Goal: Task Accomplishment & Management: Contribute content

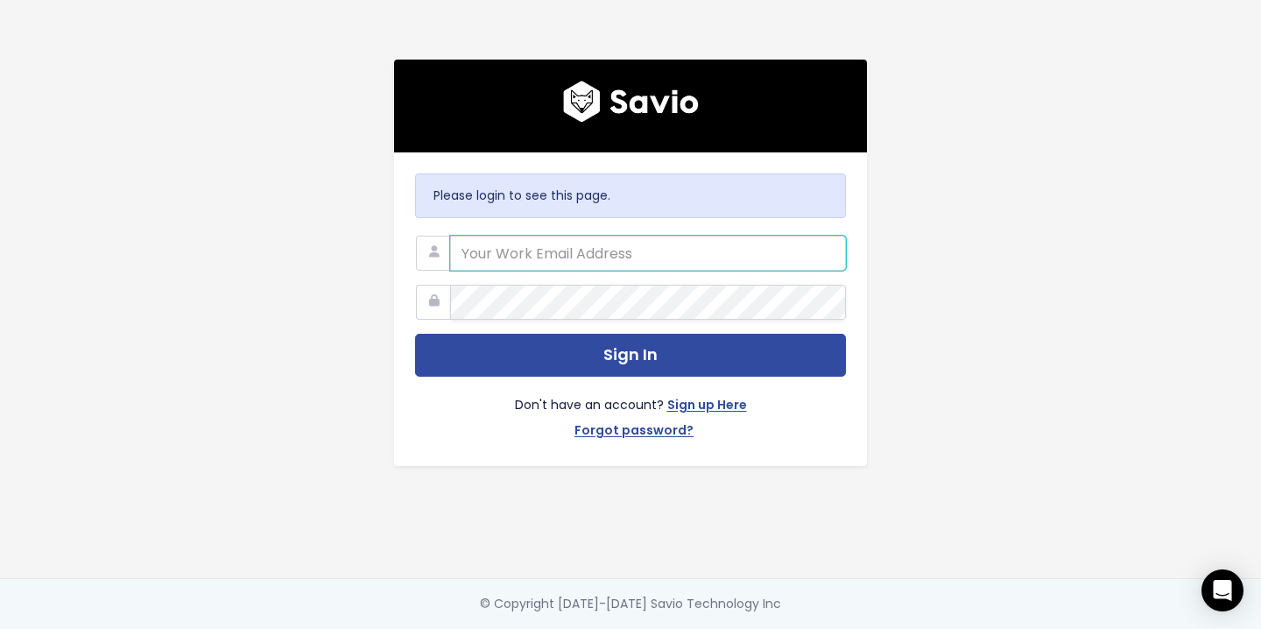
type input "mafalda.gil@hole19golf.com"
drag, startPoint x: 634, startPoint y: 253, endPoint x: 426, endPoint y: 250, distance: 208.5
click at [426, 236] on div "mafalda.gil@hole19golf.com" at bounding box center [630, 236] width 431 height 0
drag, startPoint x: 703, startPoint y: 251, endPoint x: 441, endPoint y: 247, distance: 261.1
click at [441, 236] on div "mafalda.gil@hole19golf.com" at bounding box center [630, 236] width 431 height 0
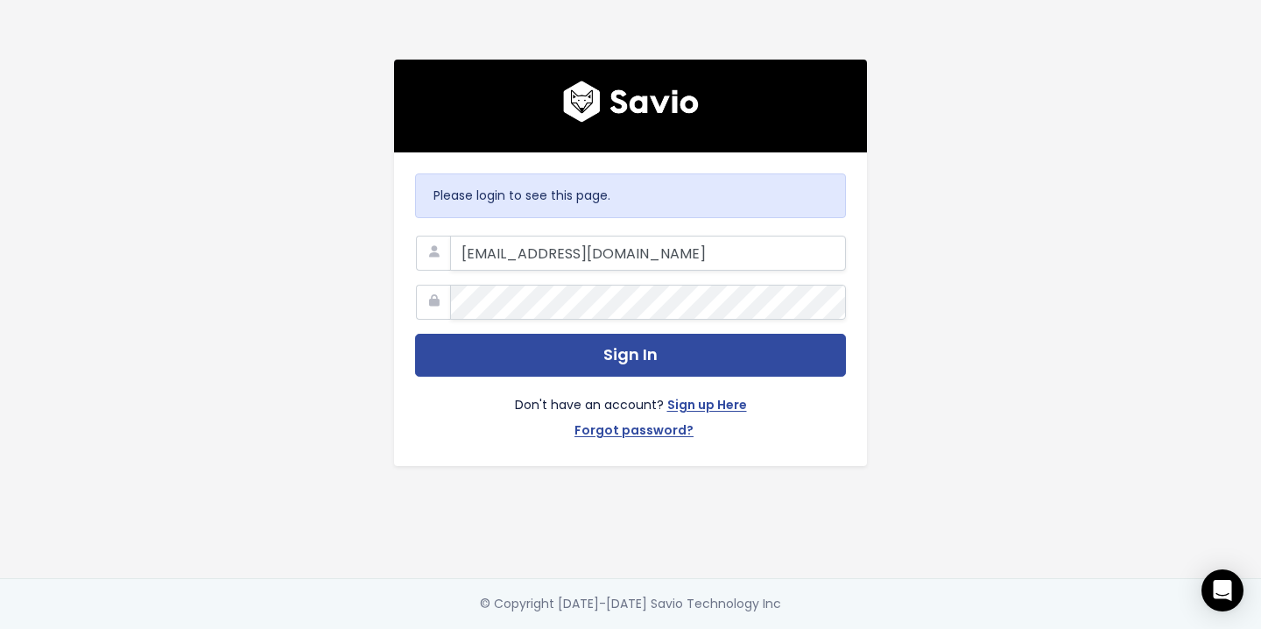
type input "customerservice@hole19golf.com"
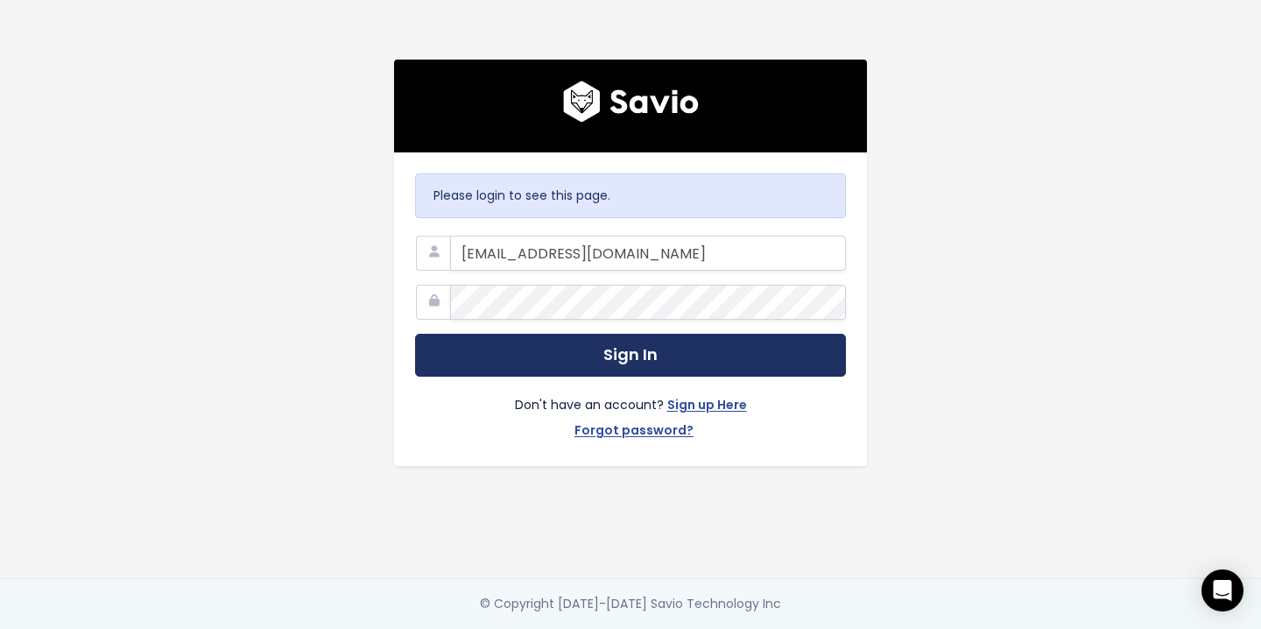
click at [469, 358] on button "Sign In" at bounding box center [630, 355] width 431 height 43
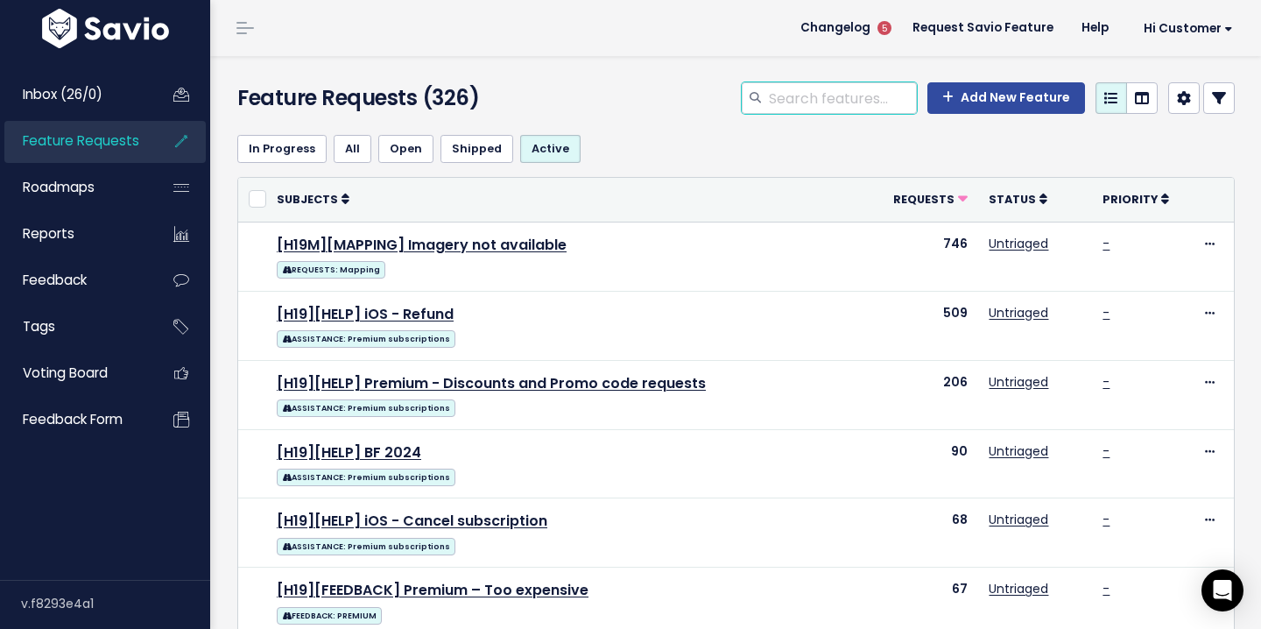
click at [819, 101] on input "search" at bounding box center [842, 98] width 150 height 32
type input "watch"
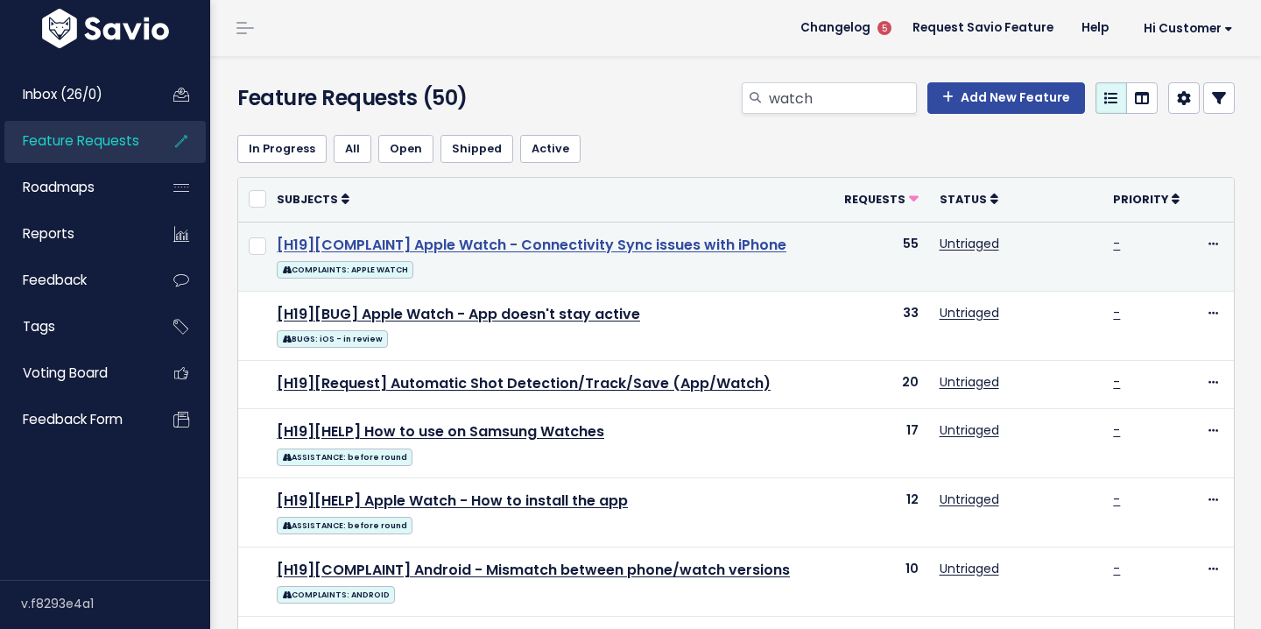
click at [539, 241] on link "[H19][COMPLAINT] Apple Watch - Connectivity Sync issues with iPhone" at bounding box center [532, 245] width 510 height 20
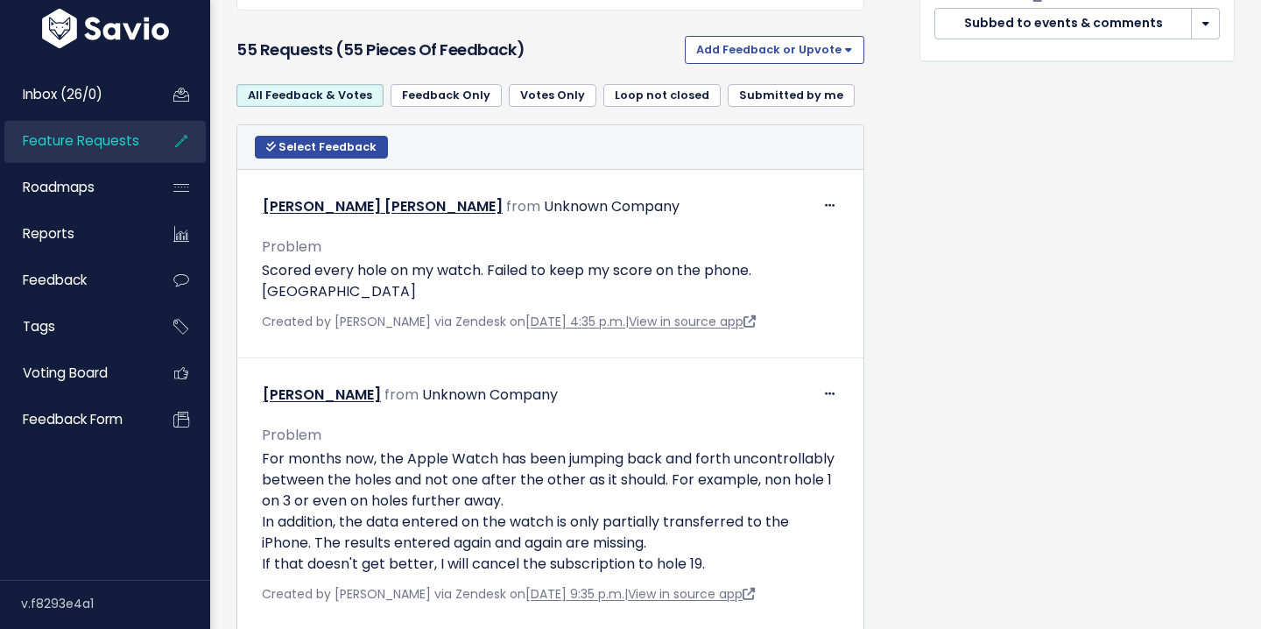
scroll to position [922, 0]
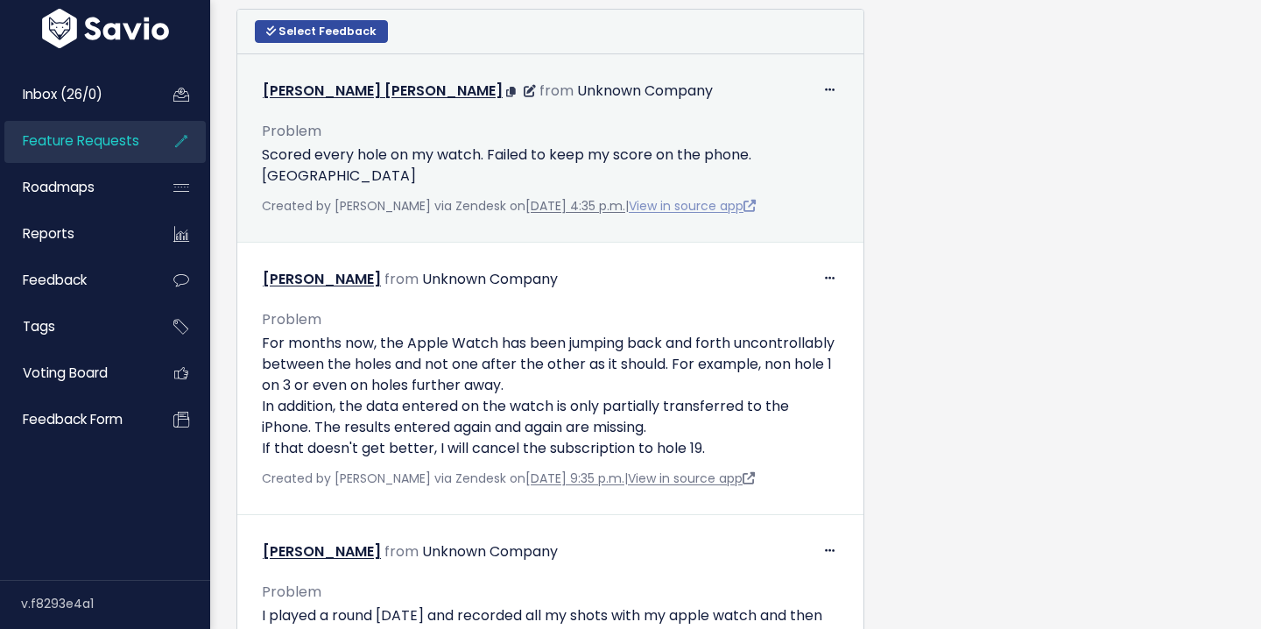
click at [700, 201] on link "View in source app" at bounding box center [692, 206] width 127 height 18
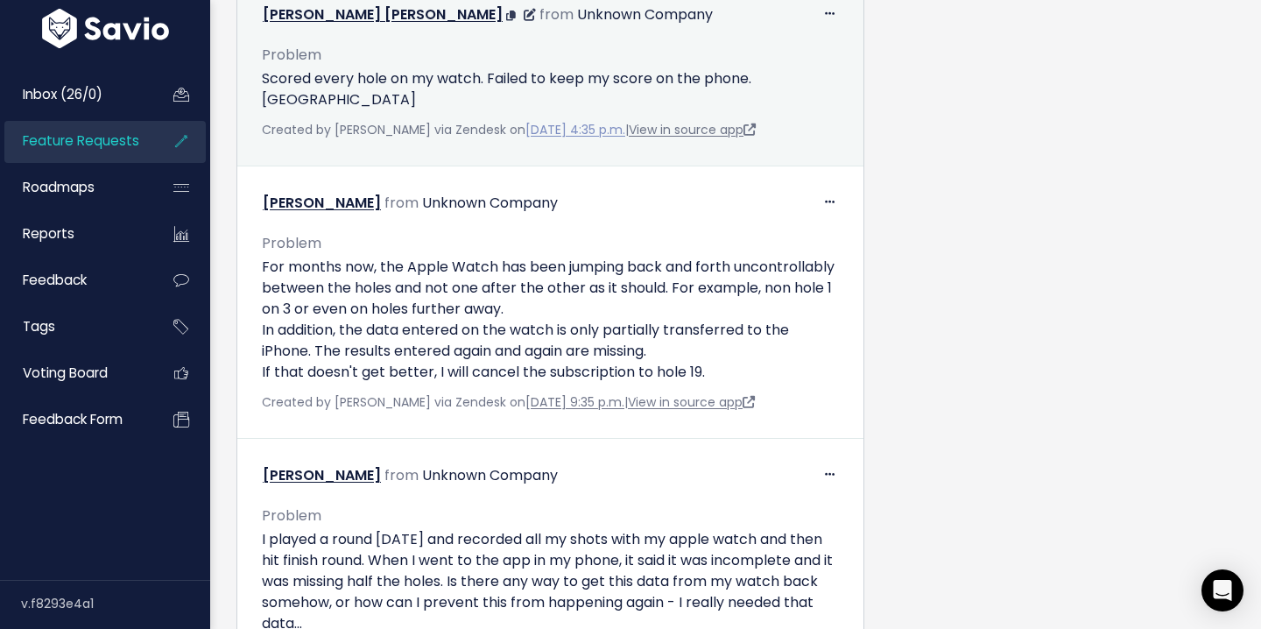
scroll to position [1029, 0]
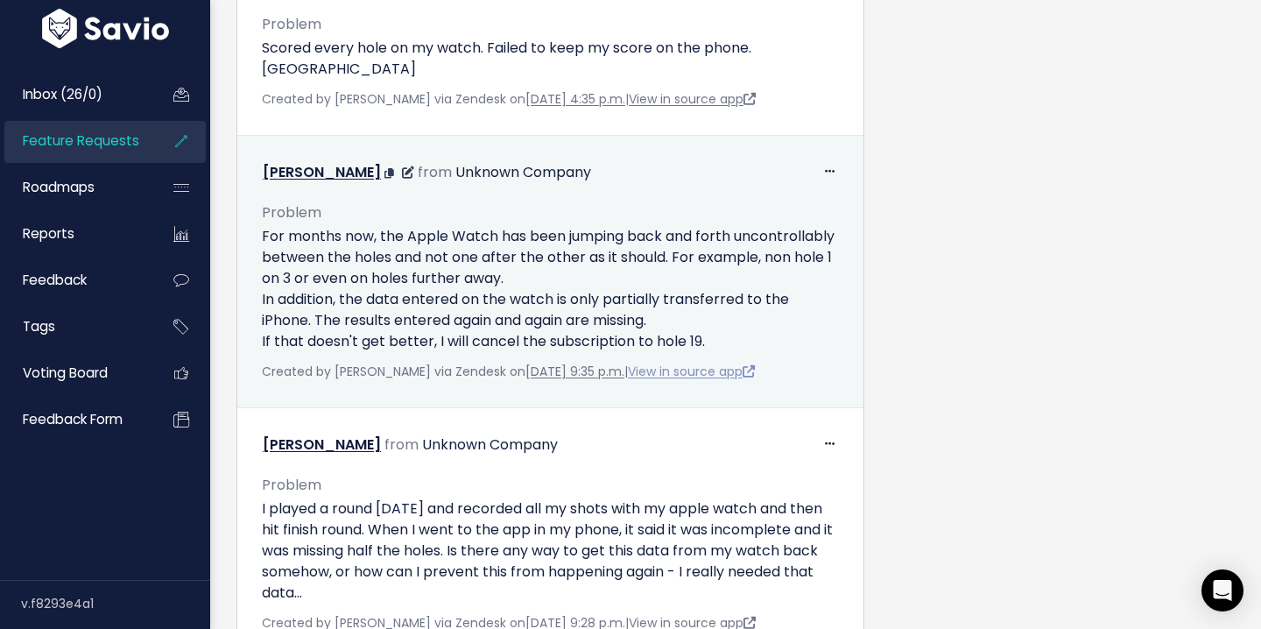
click at [681, 369] on link "View in source app" at bounding box center [691, 372] width 127 height 18
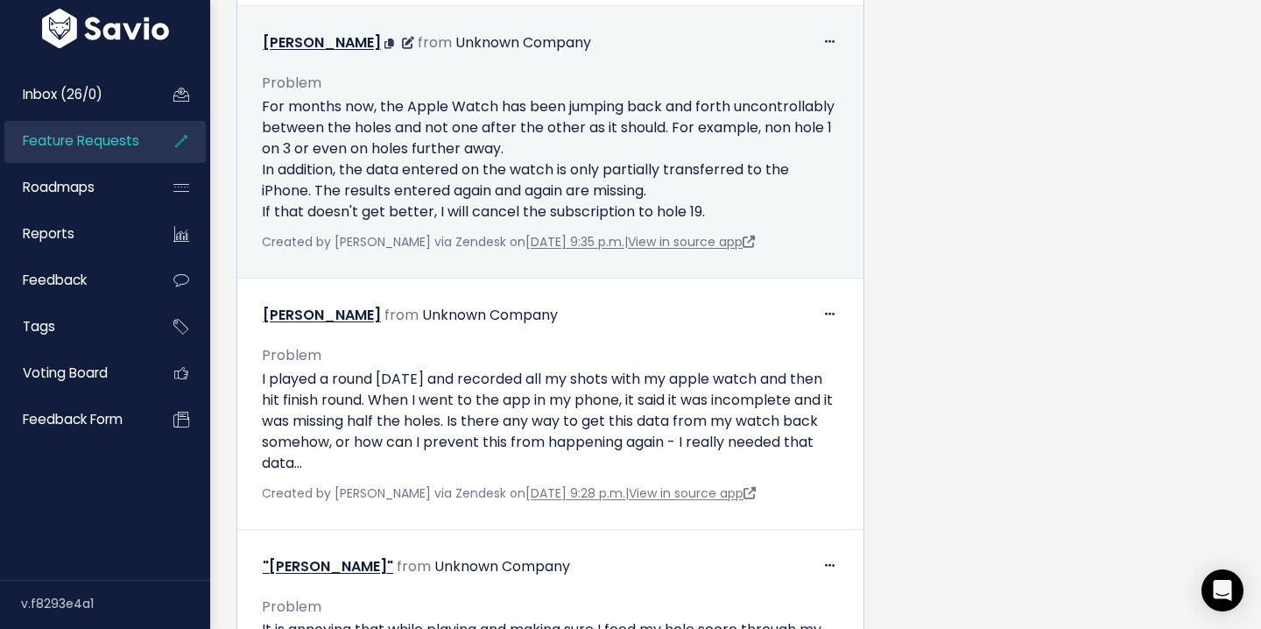
scroll to position [1209, 0]
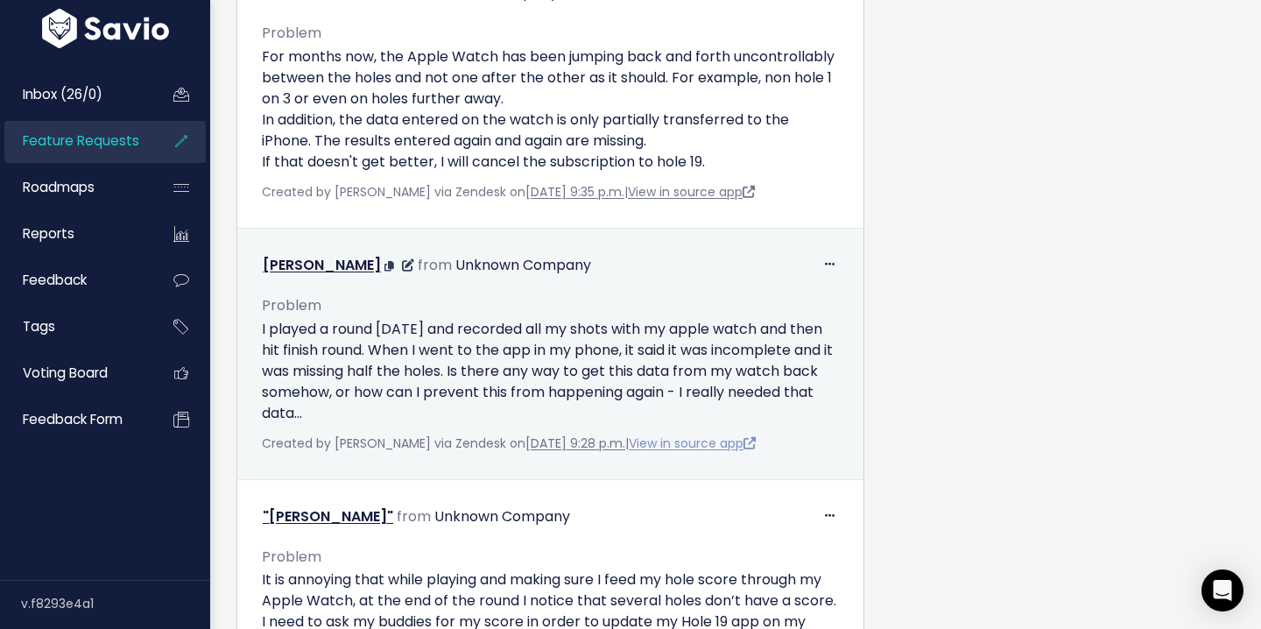
click at [685, 446] on link "View in source app" at bounding box center [692, 443] width 127 height 18
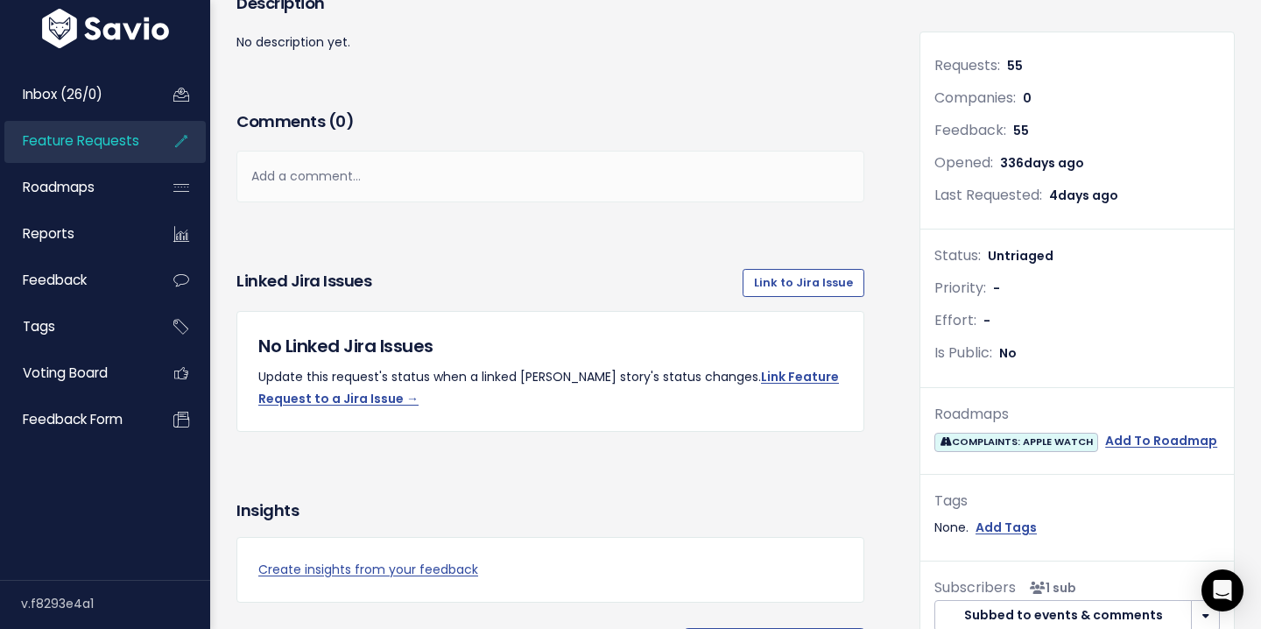
scroll to position [0, 0]
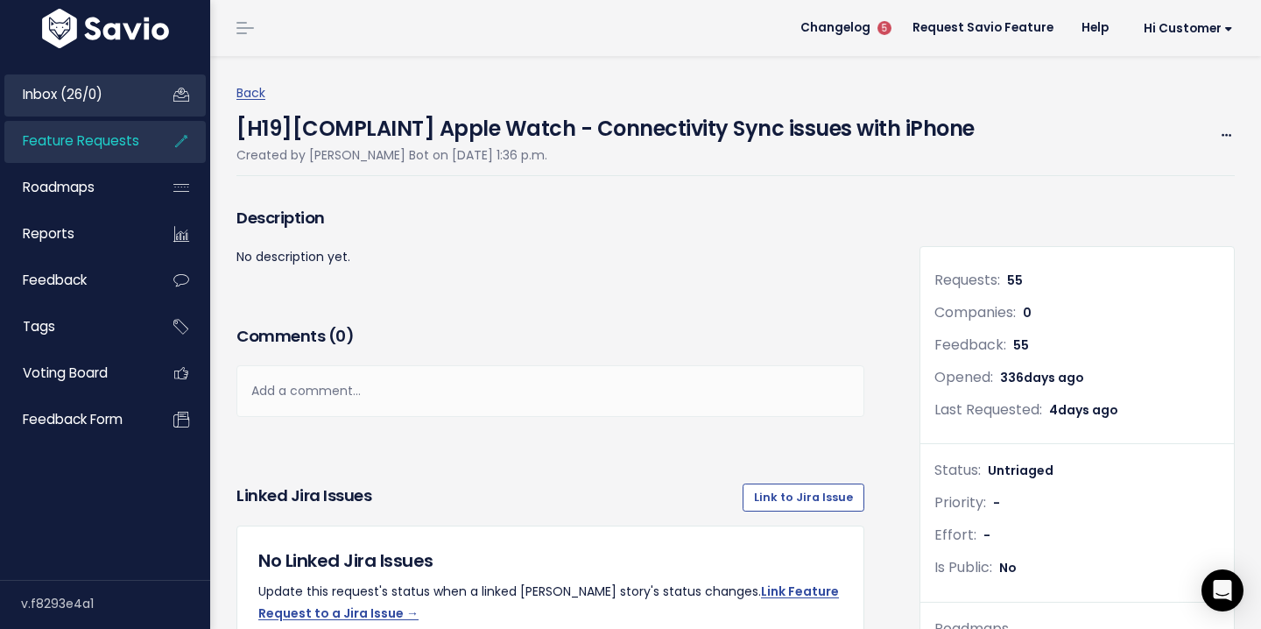
click at [129, 104] on link "Inbox (26/0)" at bounding box center [74, 94] width 141 height 40
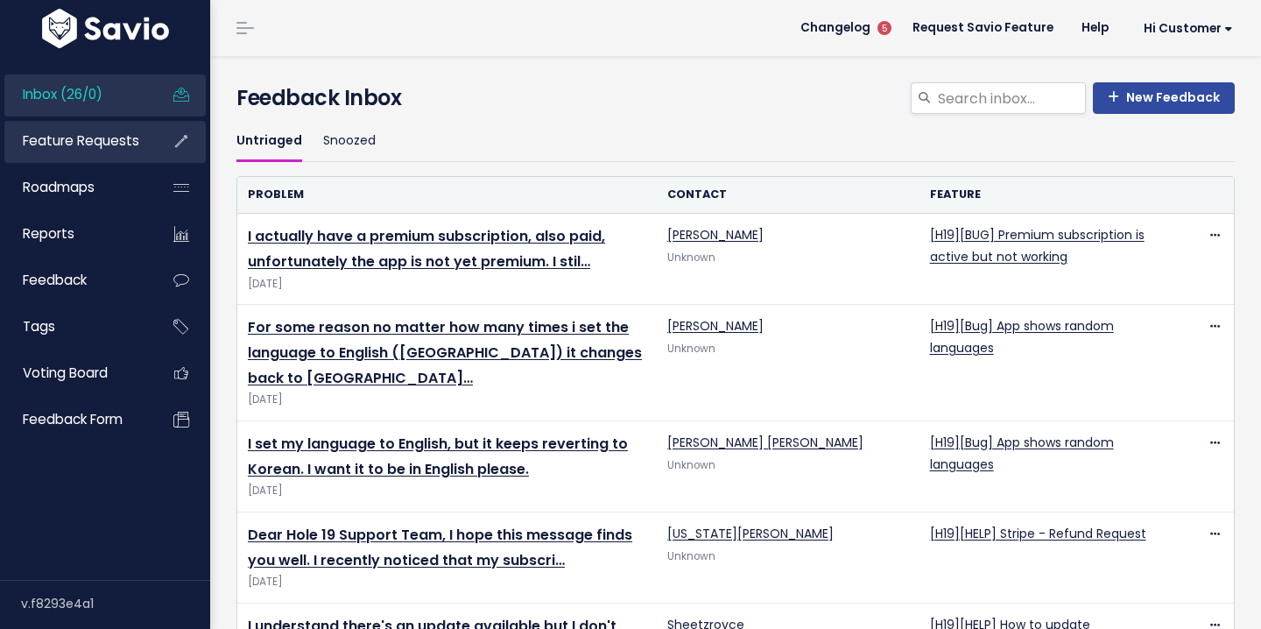
click at [117, 143] on span "Feature Requests" at bounding box center [81, 140] width 117 height 18
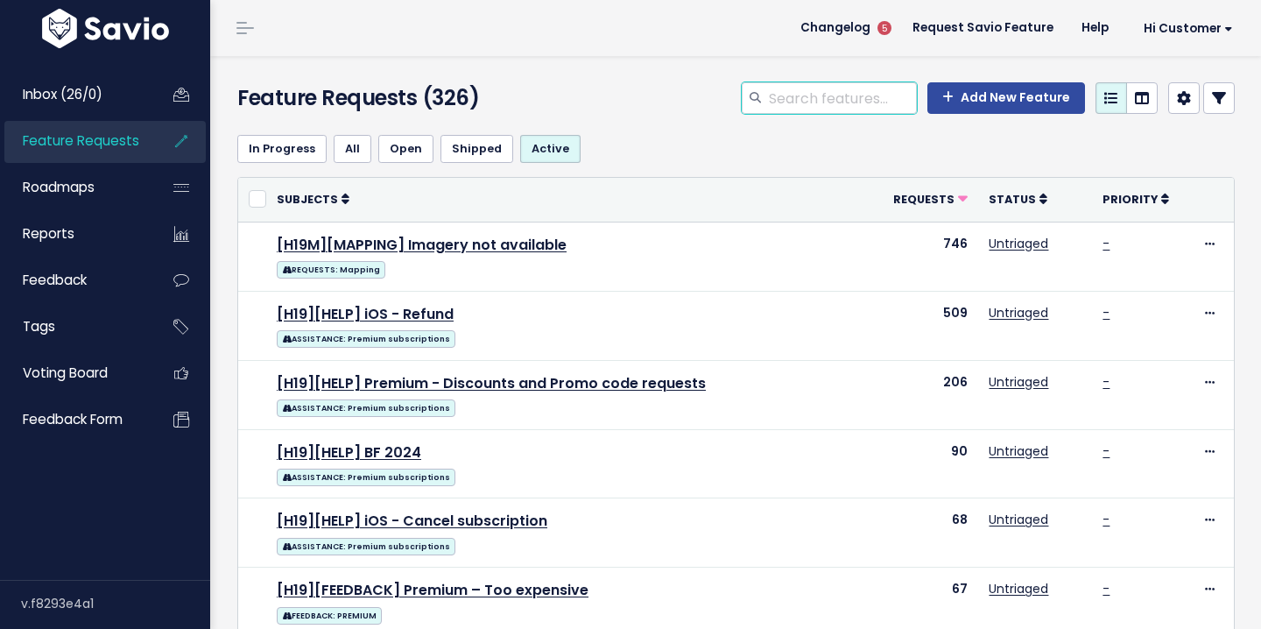
click at [820, 105] on input "search" at bounding box center [842, 98] width 150 height 32
type input "bug"
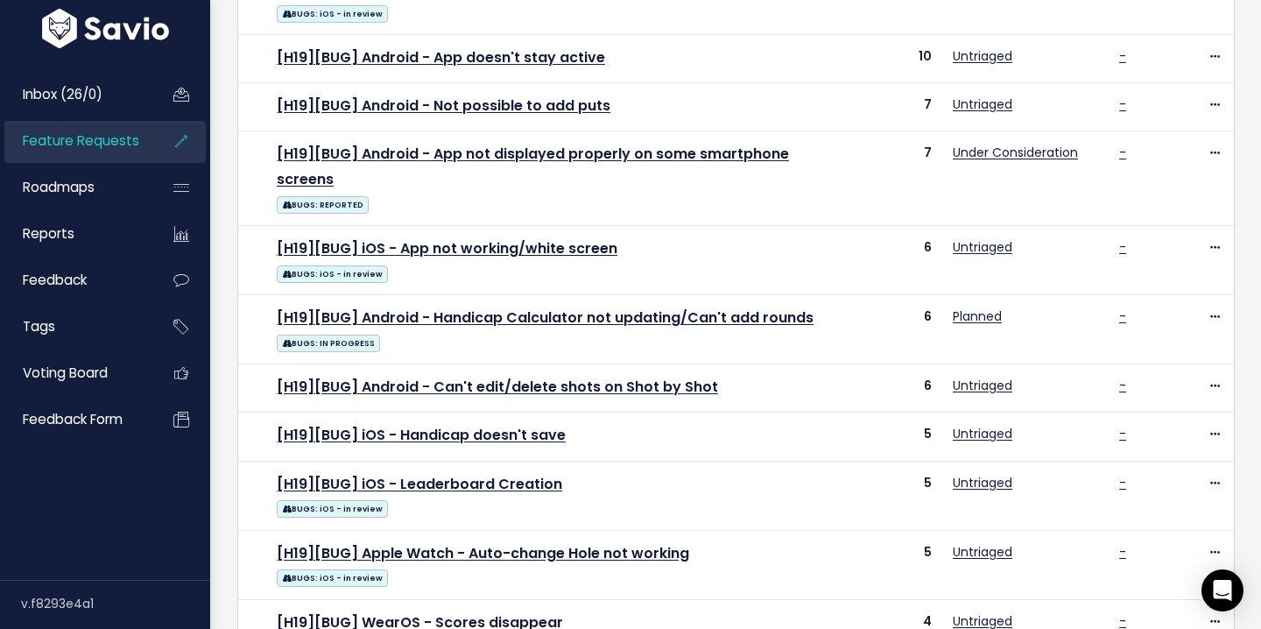
scroll to position [555, 0]
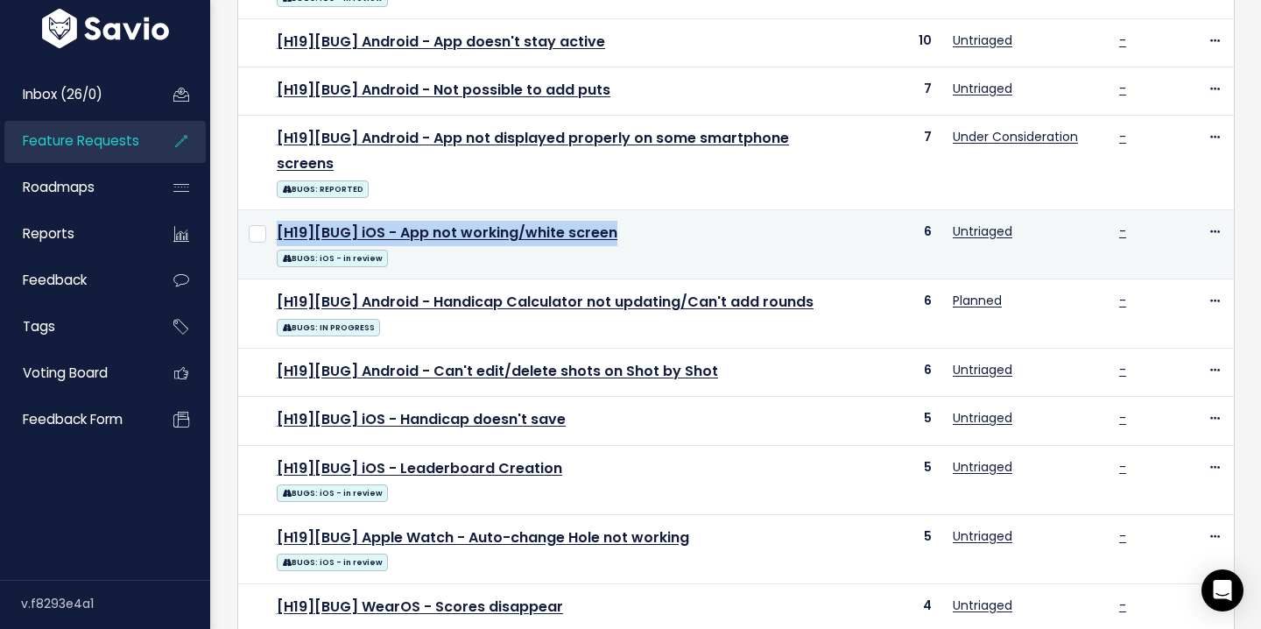
drag, startPoint x: 629, startPoint y: 236, endPoint x: 274, endPoint y: 222, distance: 355.0
click at [274, 222] on td "[H19][BUG] iOS - App not working/white screen BUGS: iOS - in review" at bounding box center [556, 244] width 581 height 69
copy link "[H19][BUG] iOS - App not working/white screen"
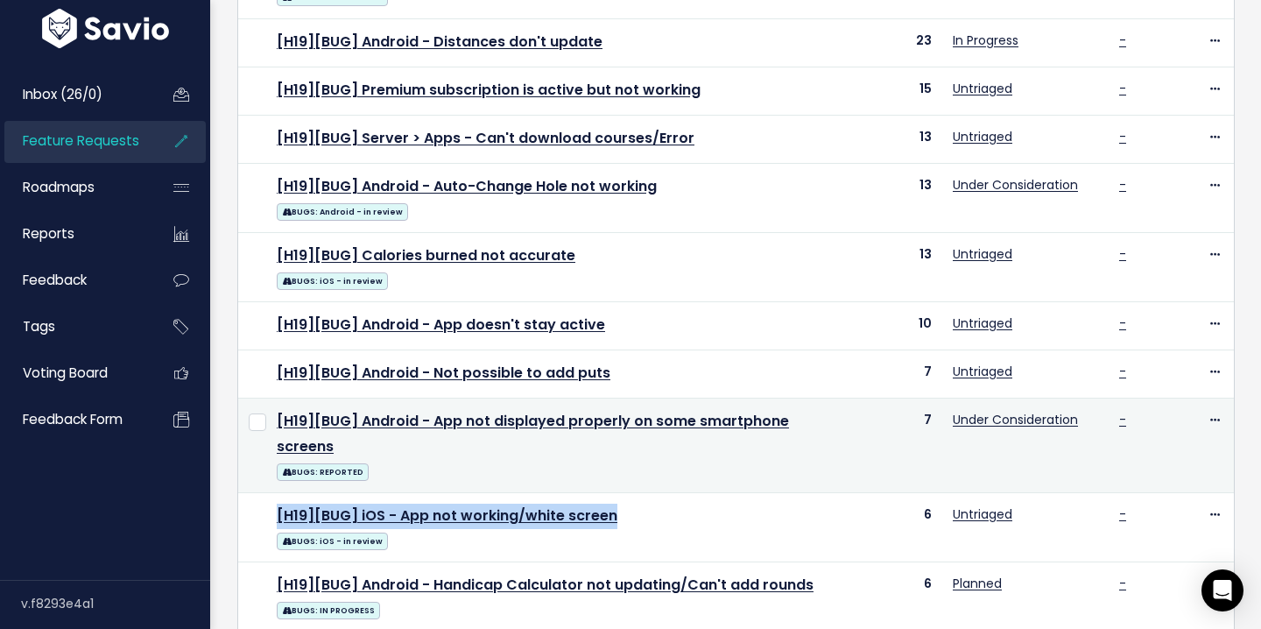
scroll to position [0, 0]
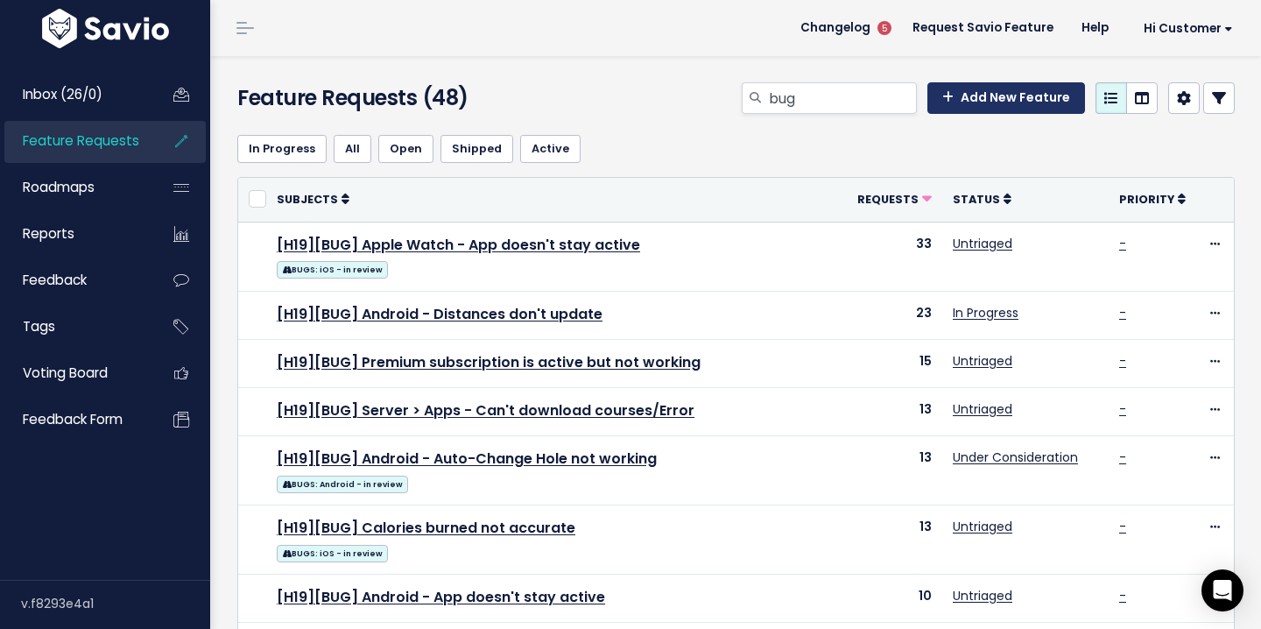
click at [1034, 109] on link "Add New Feature" at bounding box center [1007, 98] width 158 height 32
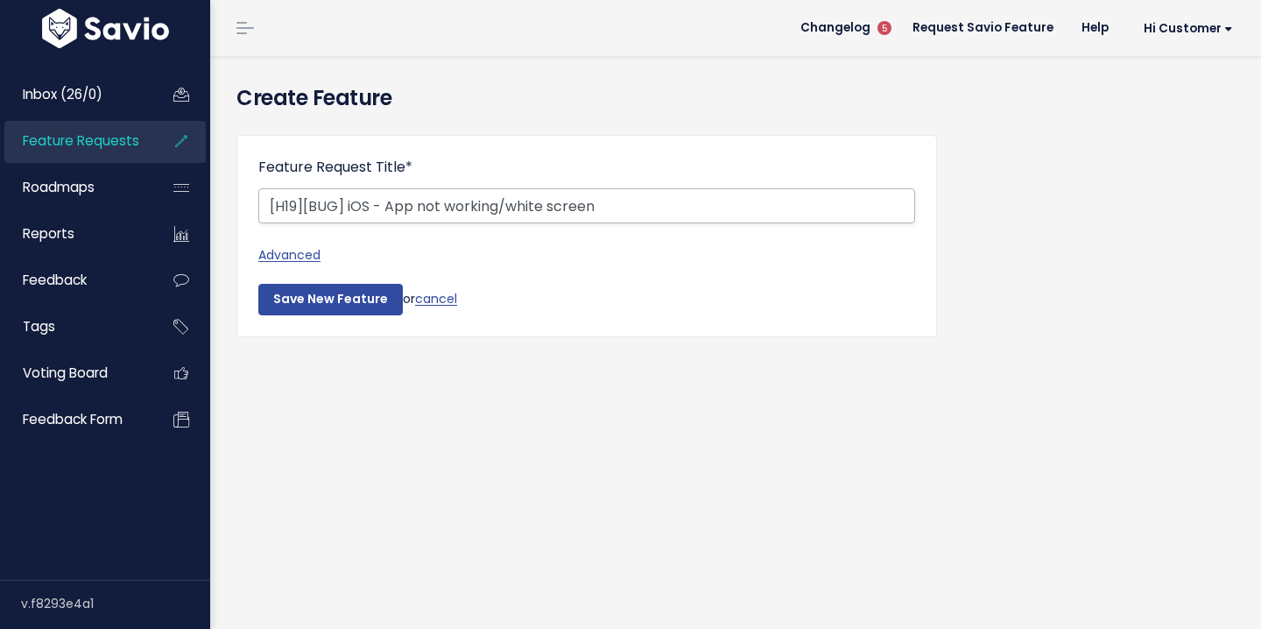
drag, startPoint x: 621, startPoint y: 215, endPoint x: 391, endPoint y: 212, distance: 230.4
click at [391, 212] on input "[H19][BUG] iOS - App not working/white screen" at bounding box center [586, 205] width 657 height 35
click at [387, 205] on input "[H19][BUG] iOS - Scheduled Rounds" at bounding box center [586, 205] width 657 height 35
click at [632, 215] on input "[H19][BUG] iOS - Issues With Scheduled Rounds" at bounding box center [586, 205] width 657 height 35
type input "[H19][BUG] iOS - Issues With Scheduled Rounds"
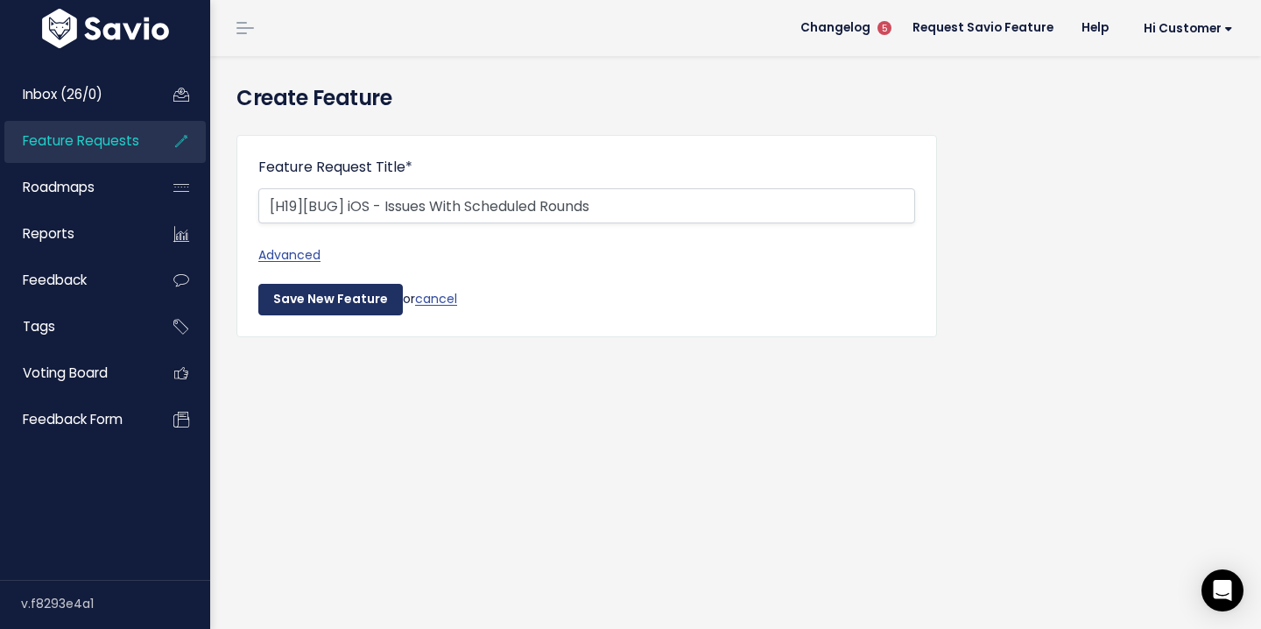
click at [357, 300] on input "Save New Feature" at bounding box center [330, 300] width 145 height 32
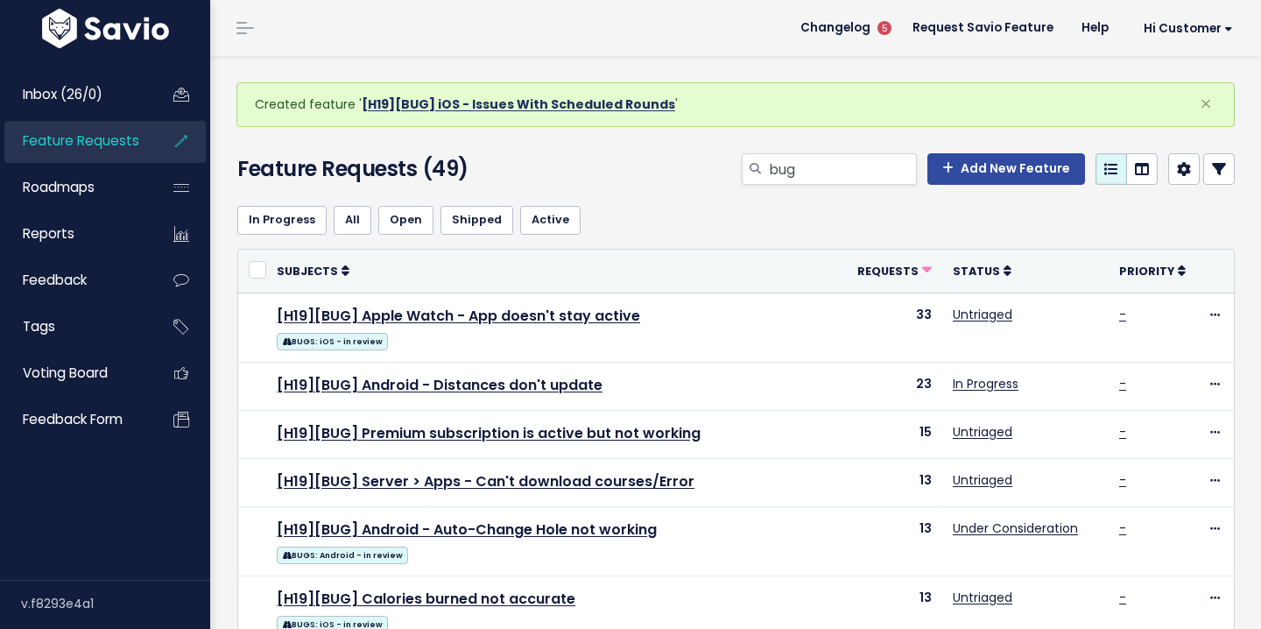
click at [613, 107] on link "[H19][BUG] iOS - Issues With Scheduled Rounds" at bounding box center [519, 104] width 314 height 18
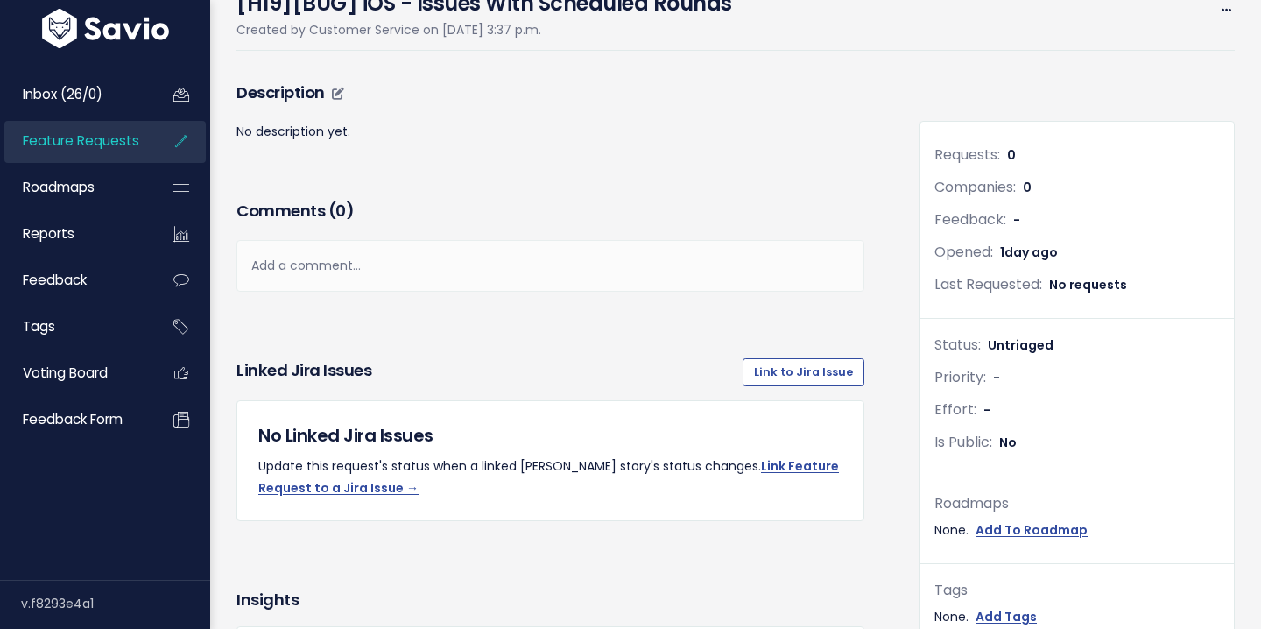
scroll to position [203, 0]
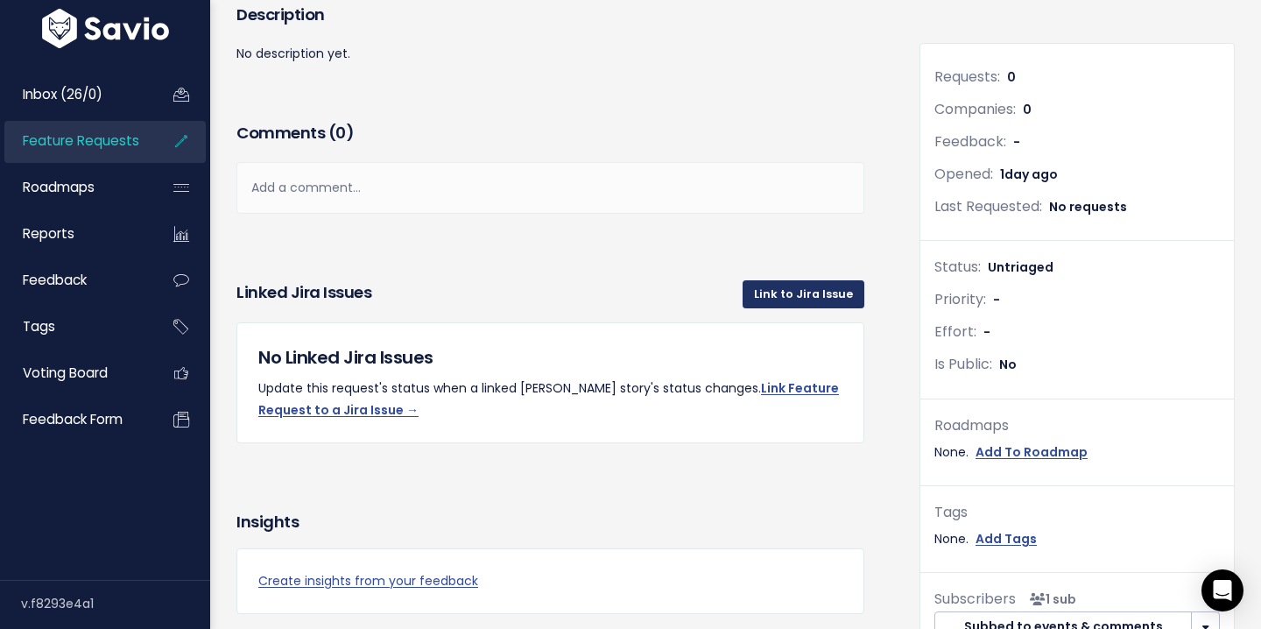
click at [791, 281] on link "Link to Jira Issue" at bounding box center [804, 294] width 122 height 28
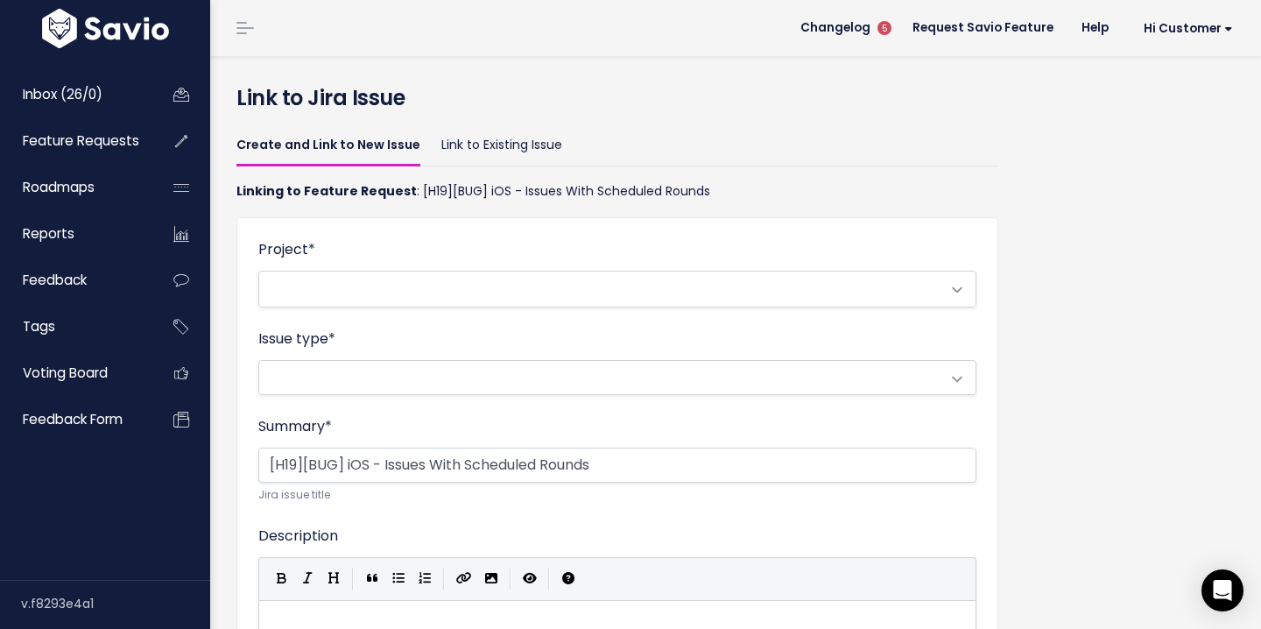
click at [569, 297] on span at bounding box center [600, 289] width 682 height 35
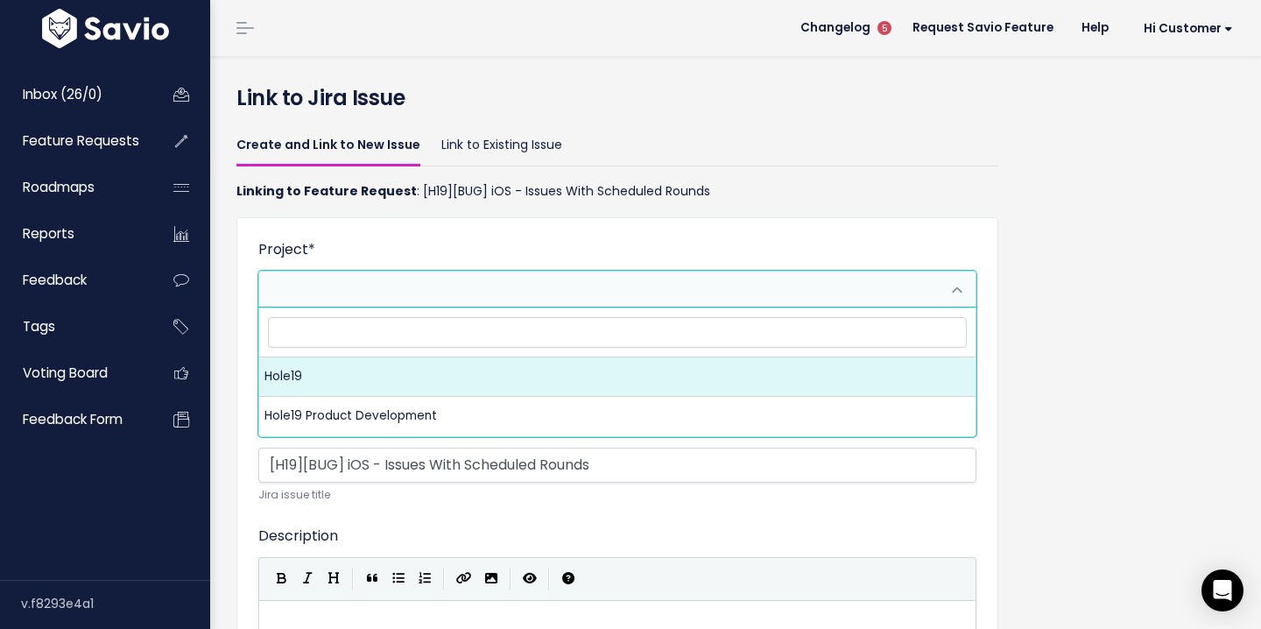
select select "10000"
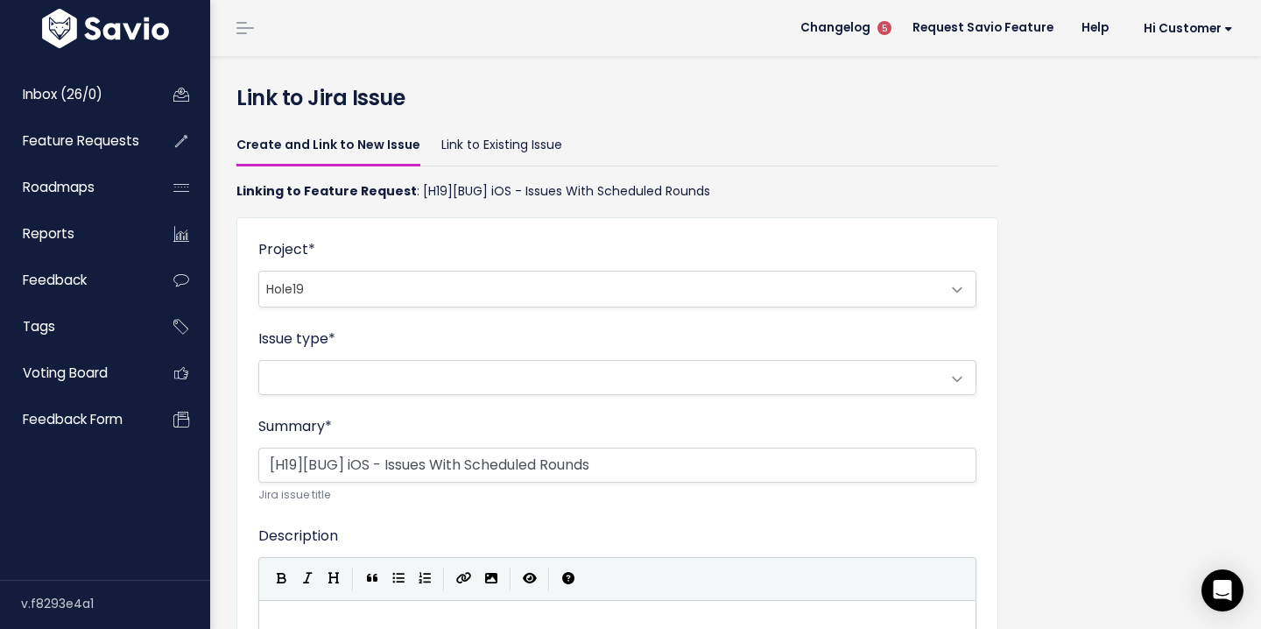
click at [484, 372] on span at bounding box center [600, 377] width 682 height 33
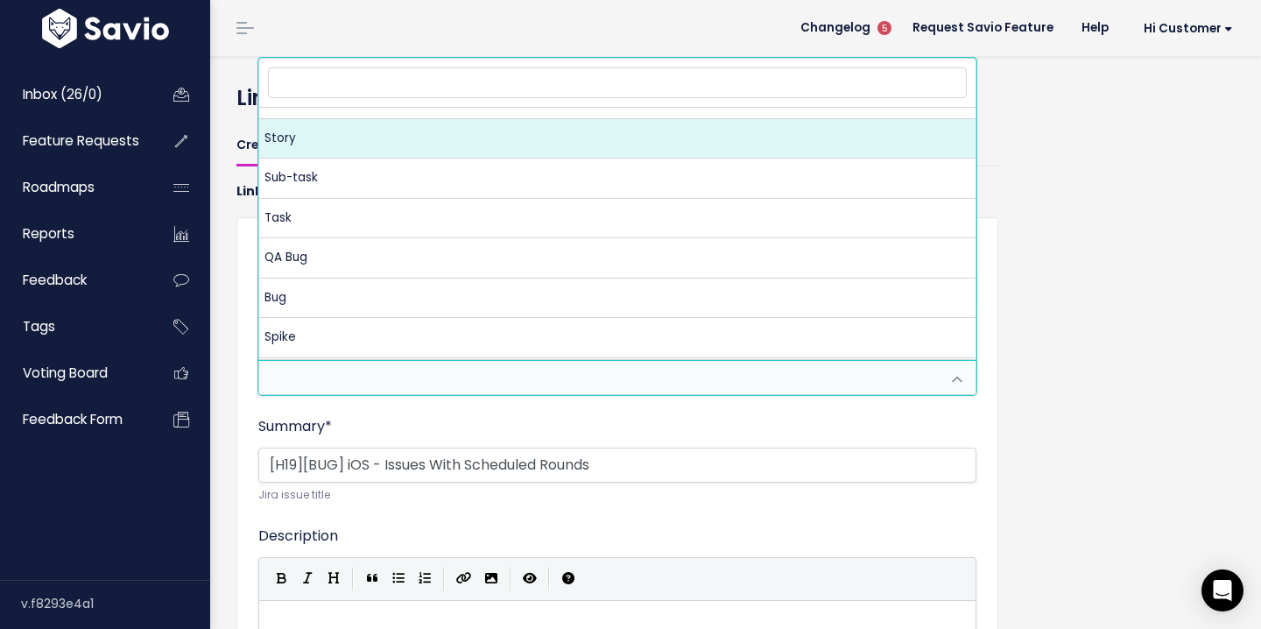
scroll to position [91, 0]
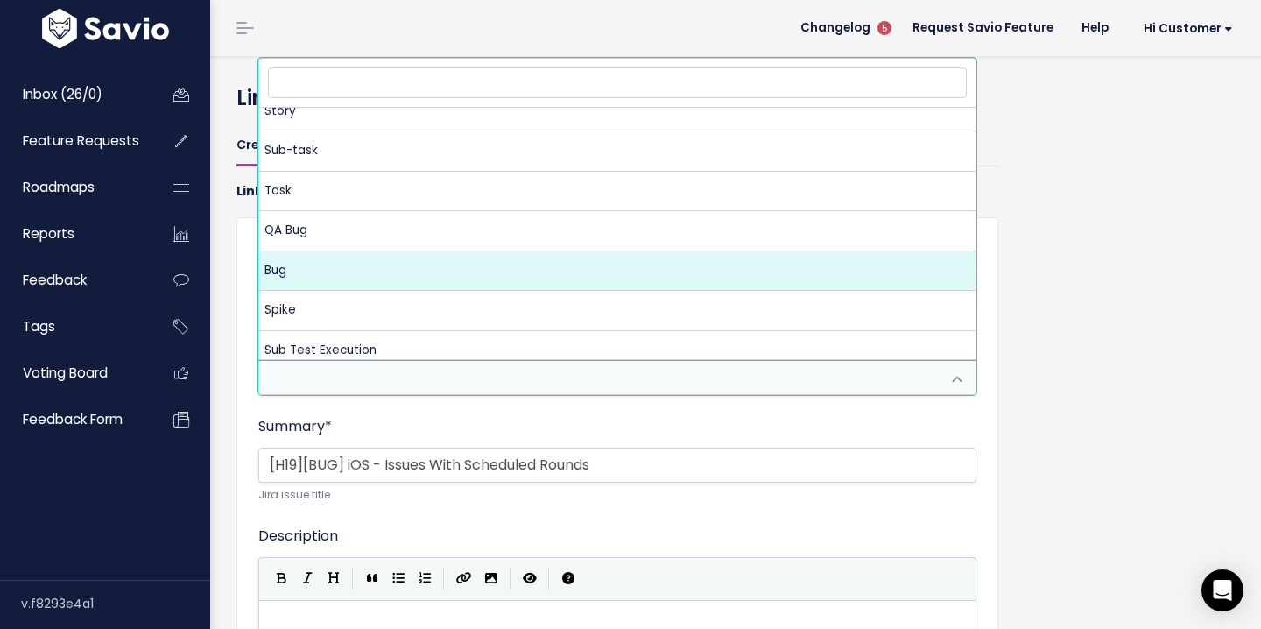
select select "10004"
select select
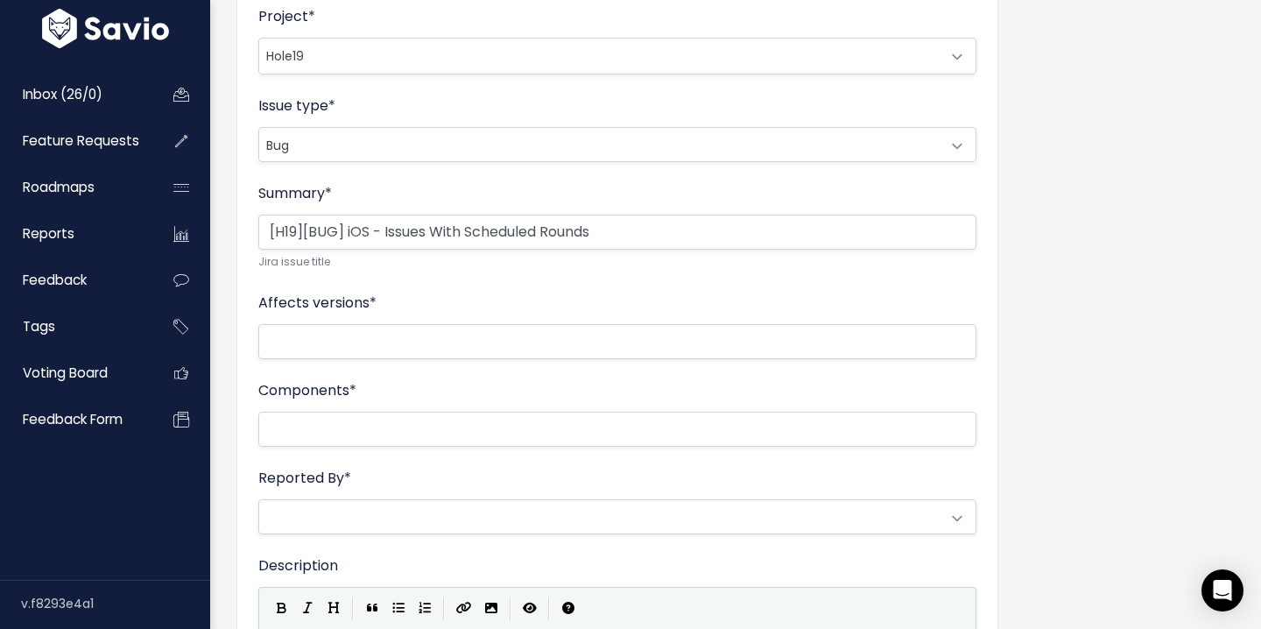
scroll to position [322, 0]
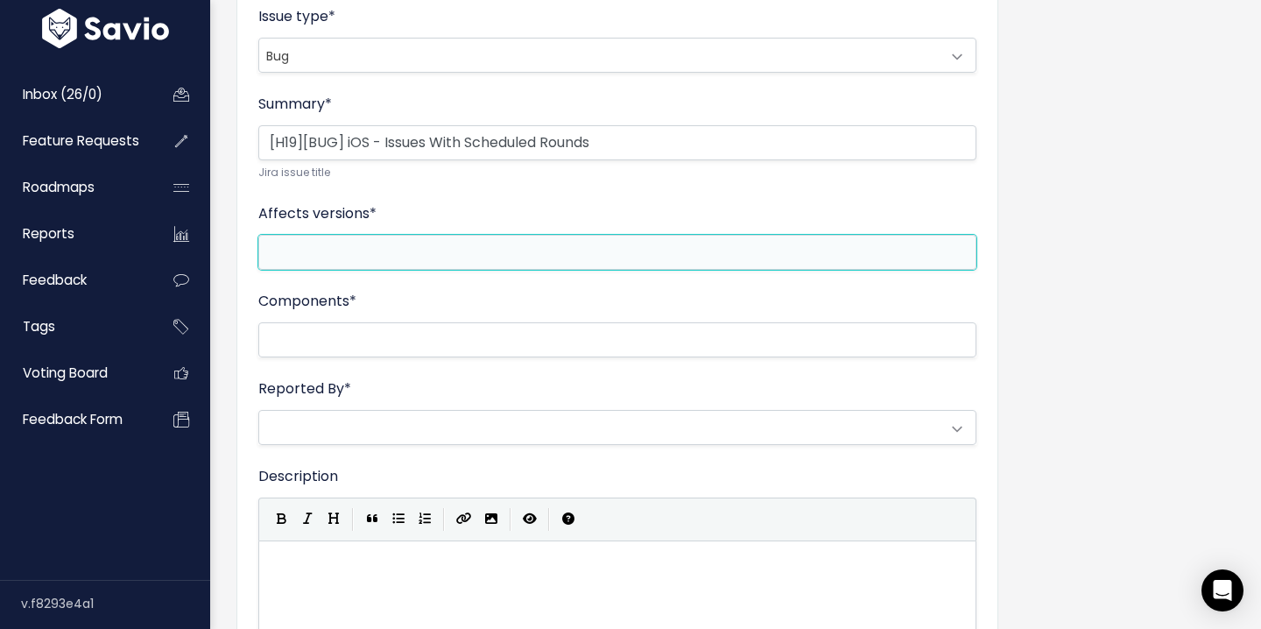
click at [383, 265] on ul at bounding box center [617, 252] width 717 height 33
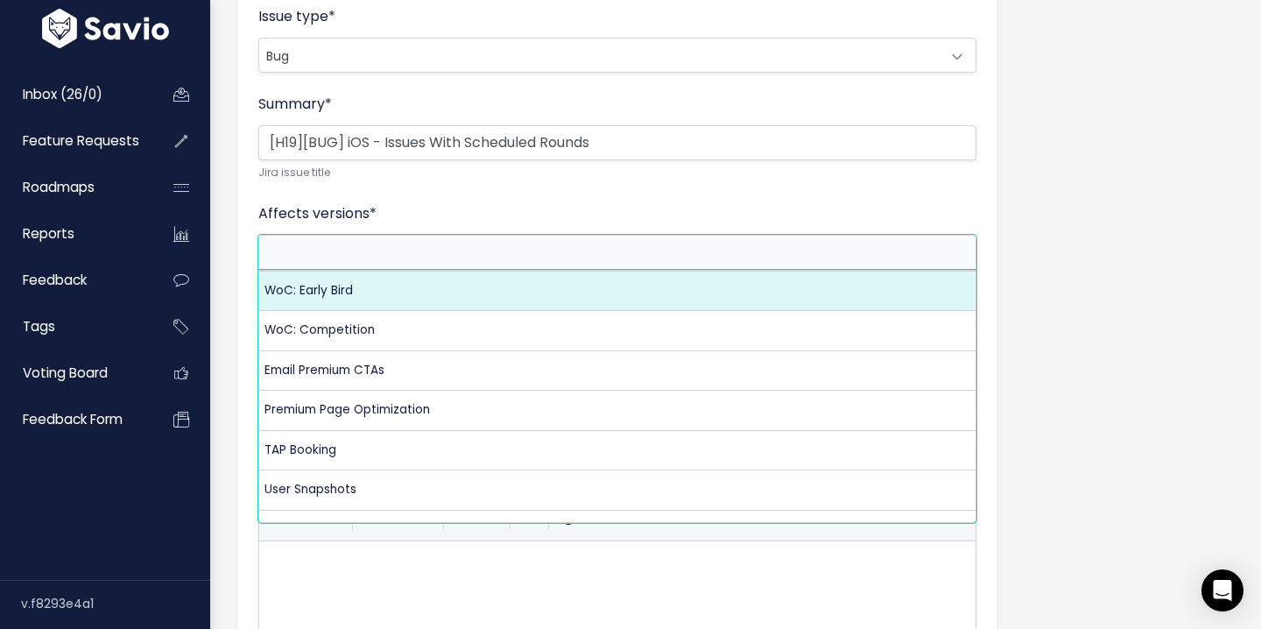
click at [371, 245] on li at bounding box center [614, 252] width 700 height 22
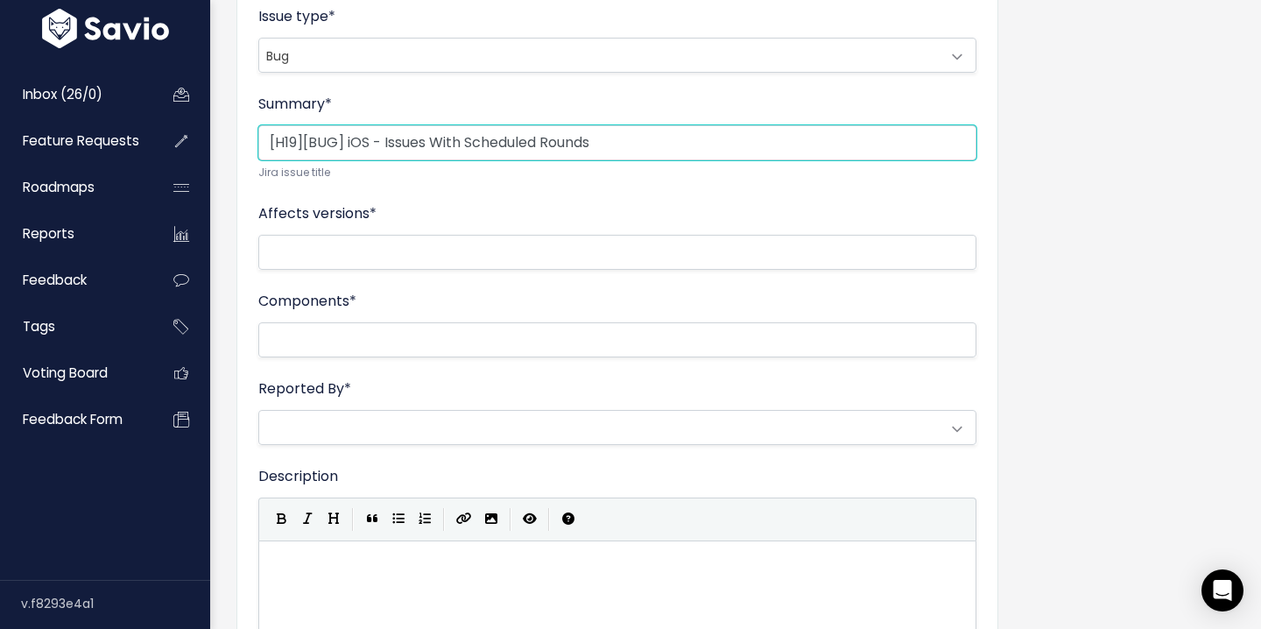
drag, startPoint x: 625, startPoint y: 141, endPoint x: 220, endPoint y: 139, distance: 404.7
click at [220, 139] on div "Link to Jira Issue Create and Link to New Issue Link to Existing Issue Linking …" at bounding box center [735, 371] width 1051 height 1275
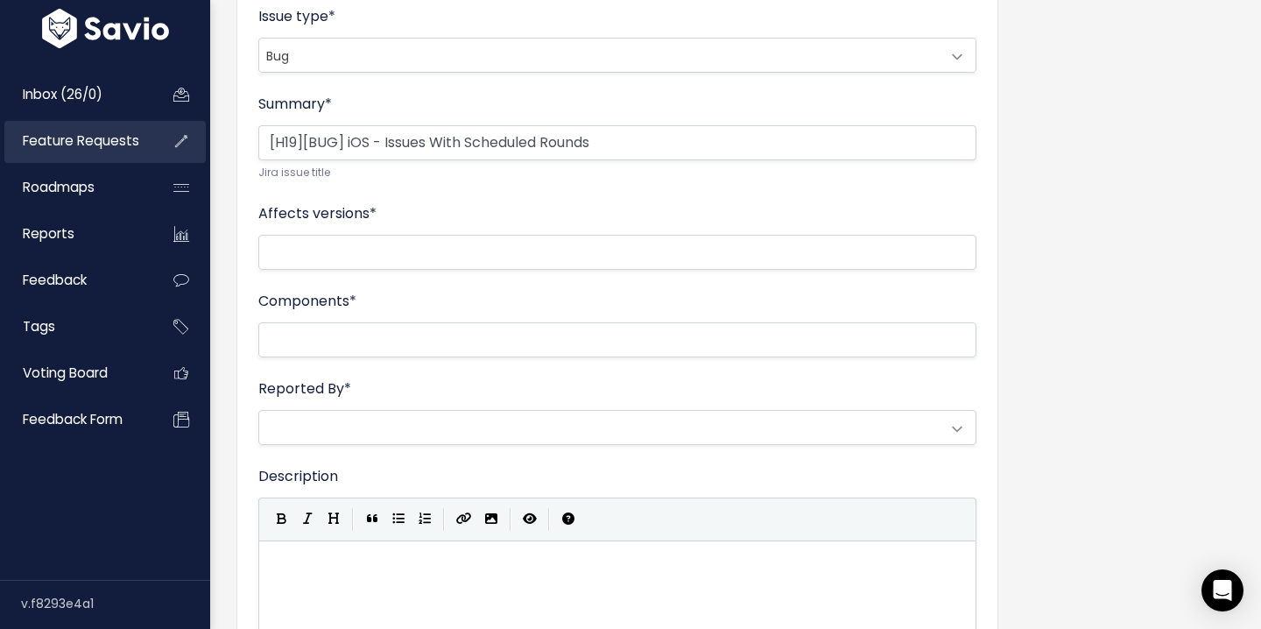
click at [78, 138] on span "Feature Requests" at bounding box center [81, 140] width 117 height 18
